Goal: Task Accomplishment & Management: Use online tool/utility

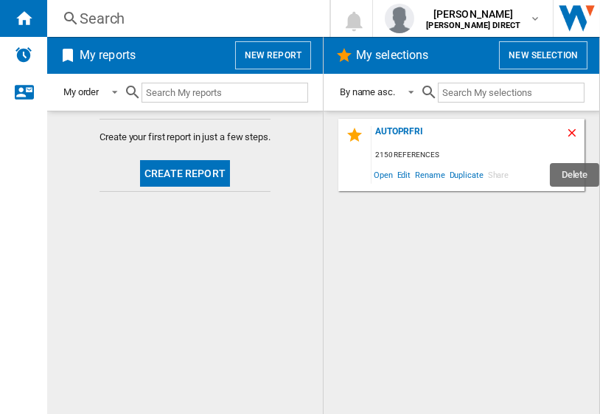
click at [569, 131] on ng-md-icon "Delete" at bounding box center [575, 135] width 18 height 18
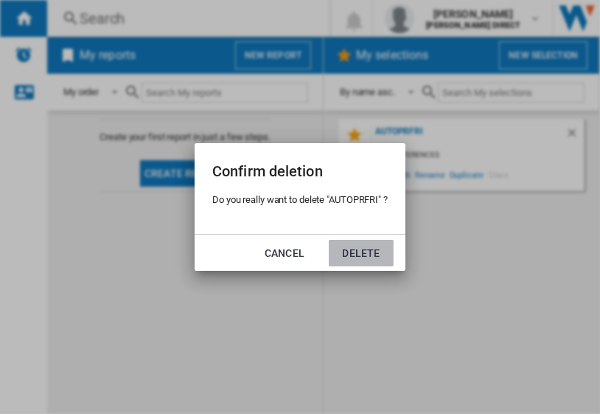
click at [351, 257] on button "Delete" at bounding box center [361, 253] width 65 height 27
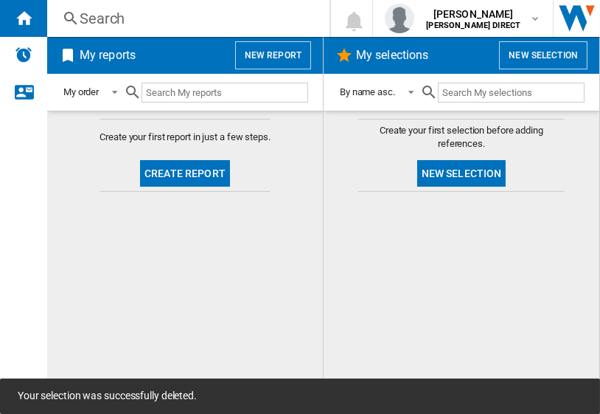
click at [525, 51] on button "New selection" at bounding box center [543, 55] width 88 height 28
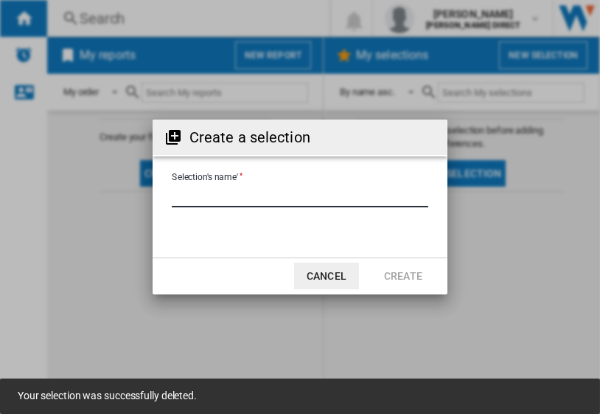
click at [247, 206] on input "Selection's name'" at bounding box center [300, 196] width 257 height 22
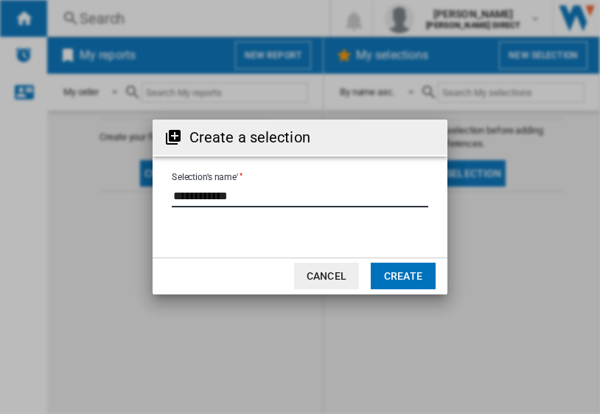
type input "**********"
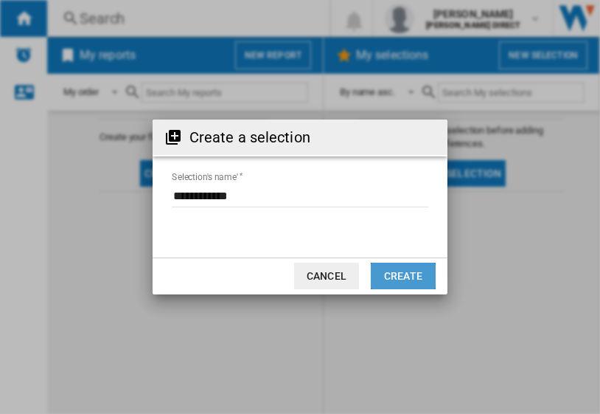
click at [378, 272] on button "Create" at bounding box center [403, 276] width 65 height 27
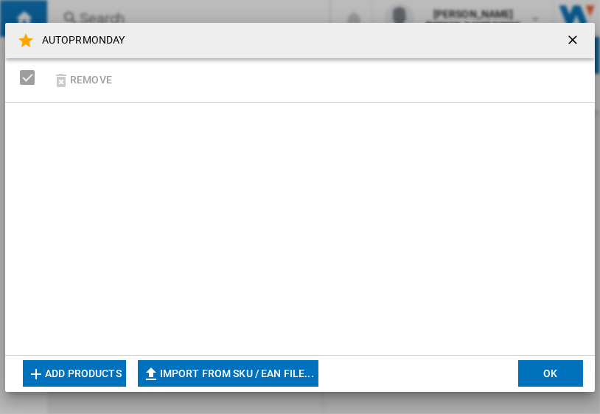
click at [185, 369] on button "Import from SKU / EAN file..." at bounding box center [228, 373] width 181 height 27
type input "**********"
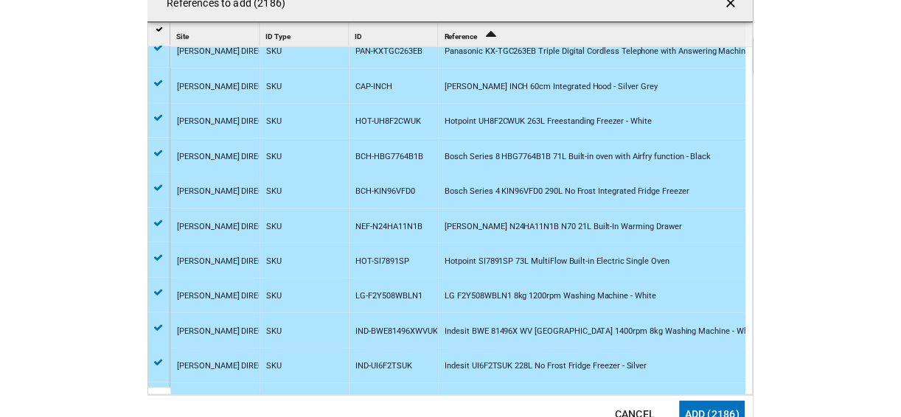
scroll to position [177, 0]
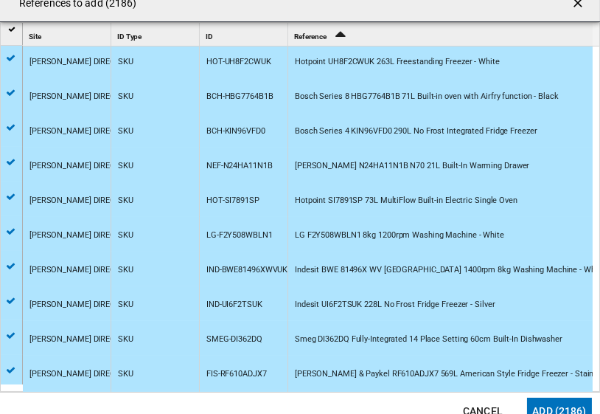
click at [560, 403] on button "Add (2186)" at bounding box center [559, 410] width 65 height 27
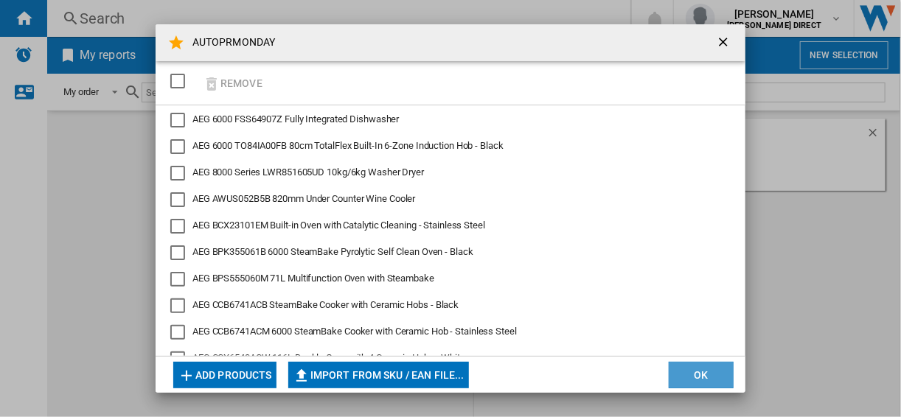
click at [600, 378] on button "OK" at bounding box center [701, 375] width 65 height 27
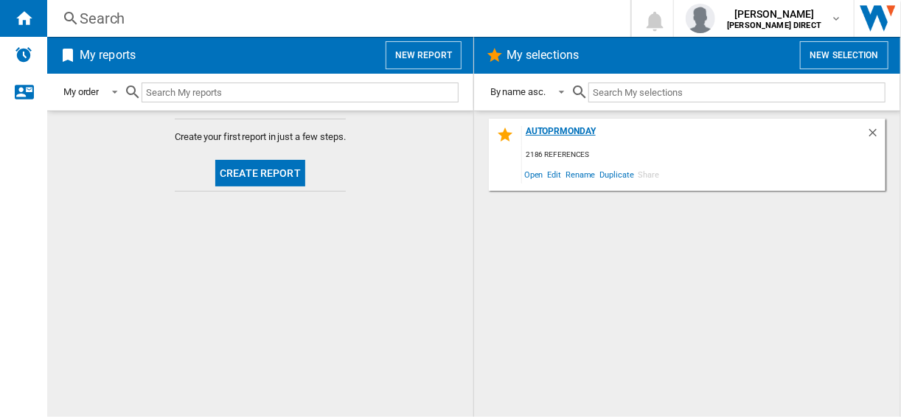
click at [563, 132] on div "AUTOPRMONDAY" at bounding box center [694, 136] width 344 height 20
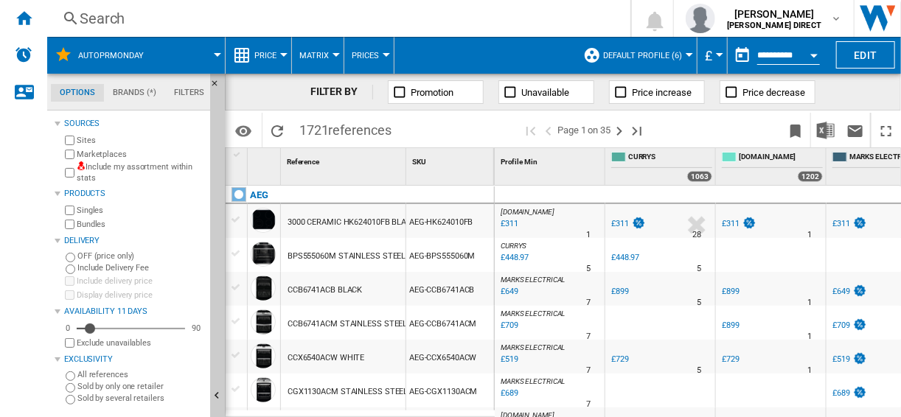
click at [72, 147] on div "Marketplaces" at bounding box center [133, 154] width 142 height 14
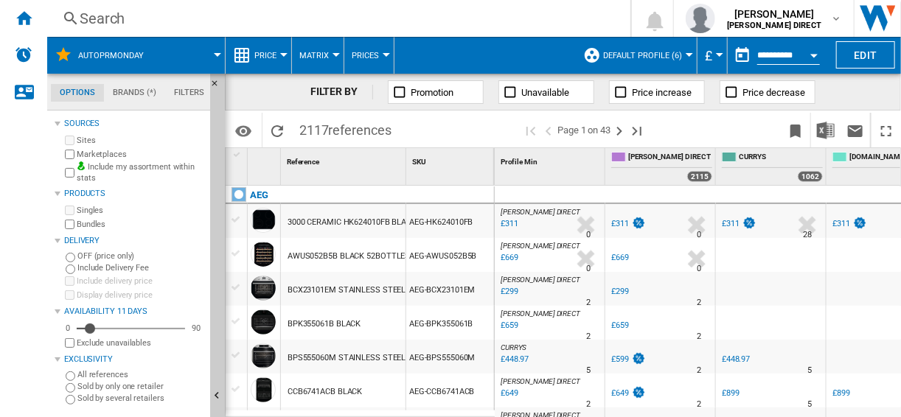
click at [600, 59] on span "Default profile (6)" at bounding box center [642, 56] width 79 height 10
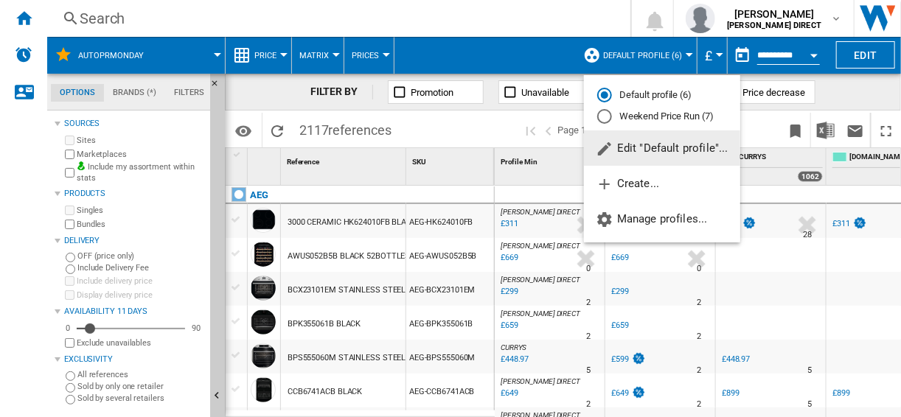
click at [600, 118] on md-radio-button "Weekend Price Run (7)" at bounding box center [662, 117] width 130 height 14
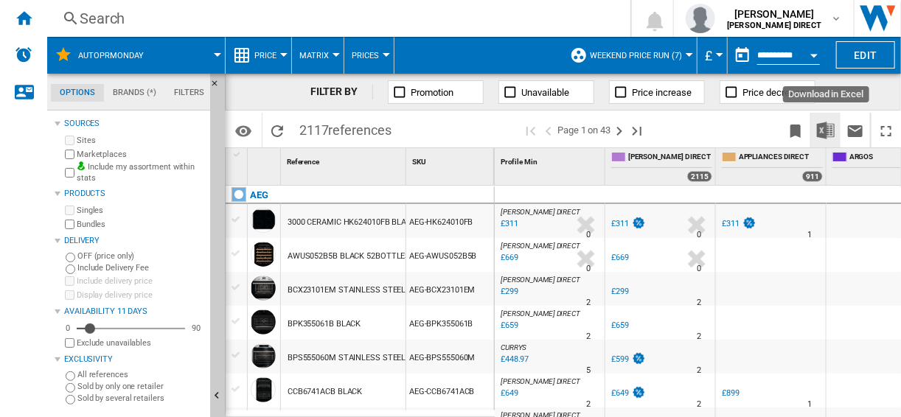
click at [600, 124] on img "Download in Excel" at bounding box center [826, 131] width 18 height 18
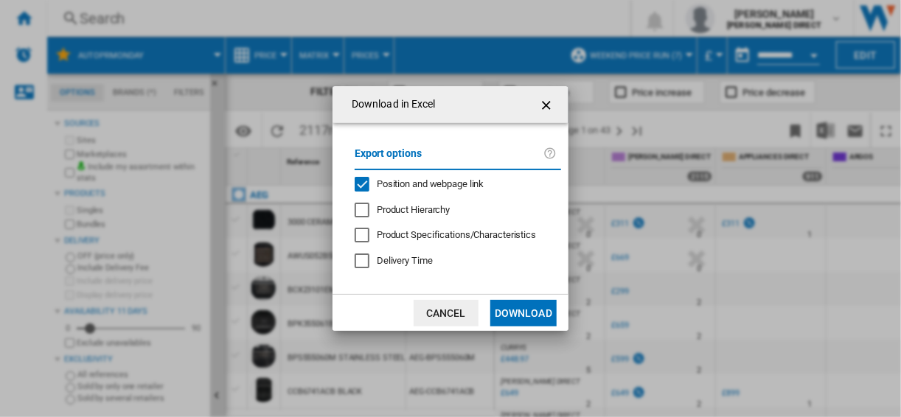
click at [369, 183] on div "Position and webpage link" at bounding box center [362, 184] width 15 height 15
click at [507, 316] on button "Download" at bounding box center [523, 313] width 66 height 27
